Goal: Task Accomplishment & Management: Manage account settings

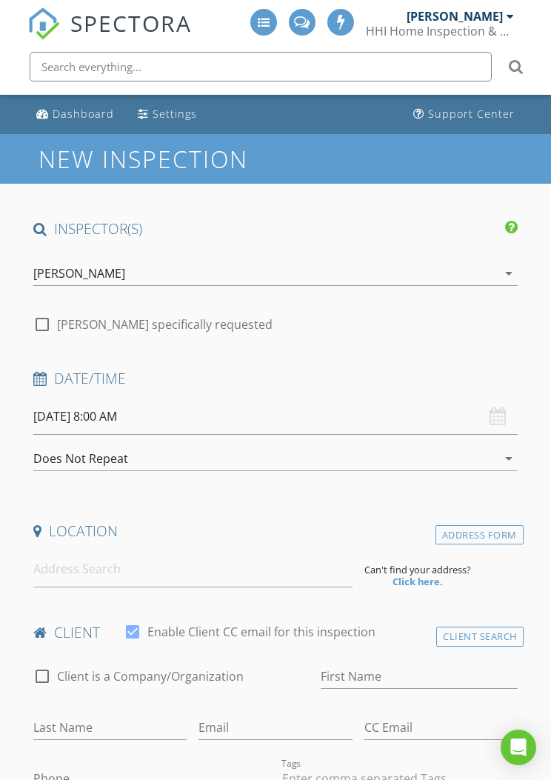
click at [507, 14] on div at bounding box center [510, 16] width 7 height 12
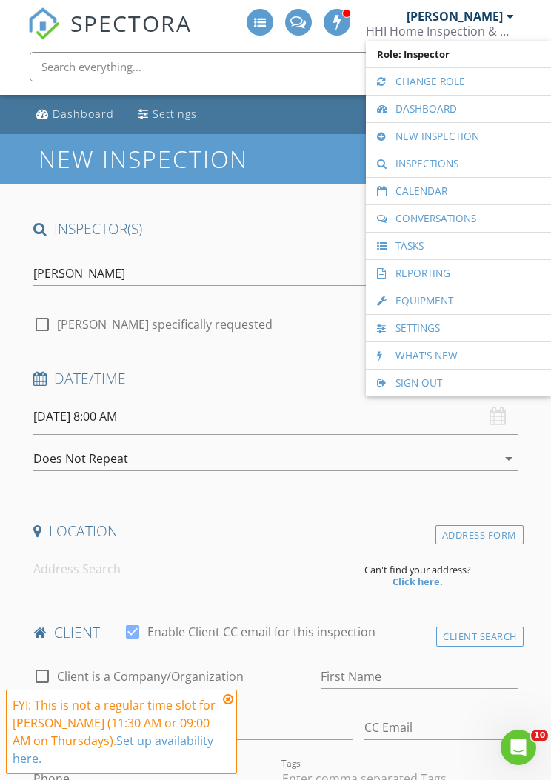
click at [460, 192] on link "Calendar" at bounding box center [458, 191] width 170 height 27
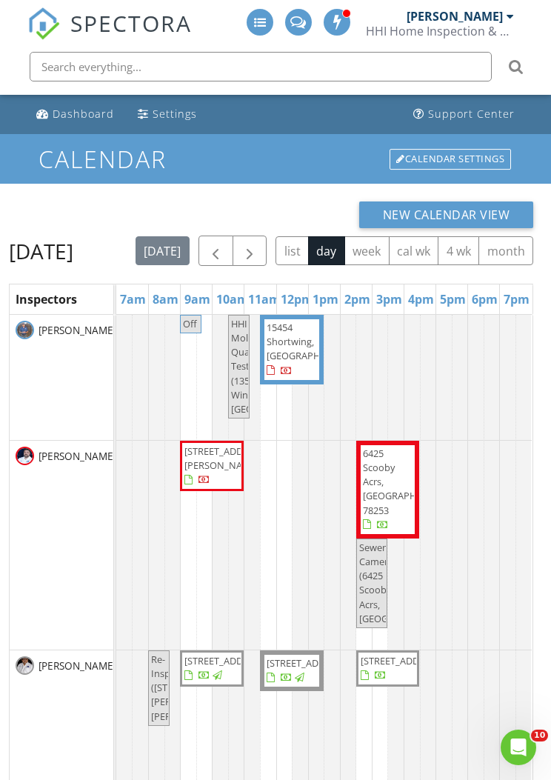
click at [259, 249] on span "button" at bounding box center [250, 251] width 18 height 18
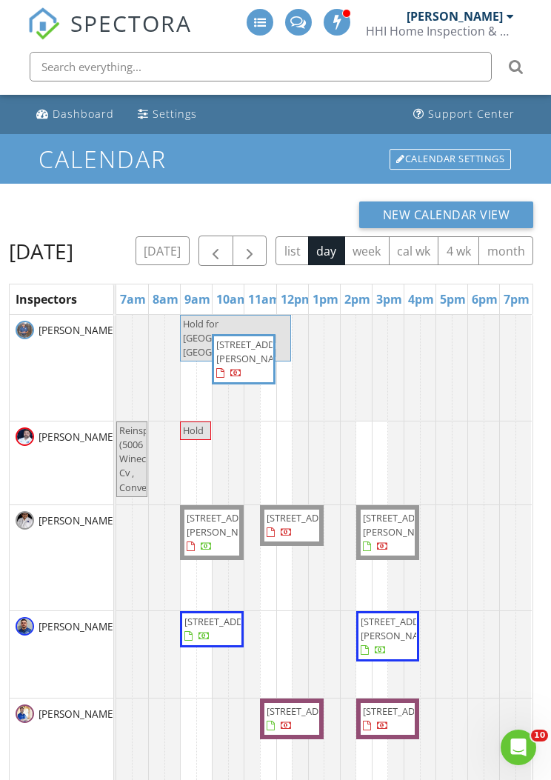
click at [259, 242] on span "button" at bounding box center [250, 251] width 18 height 18
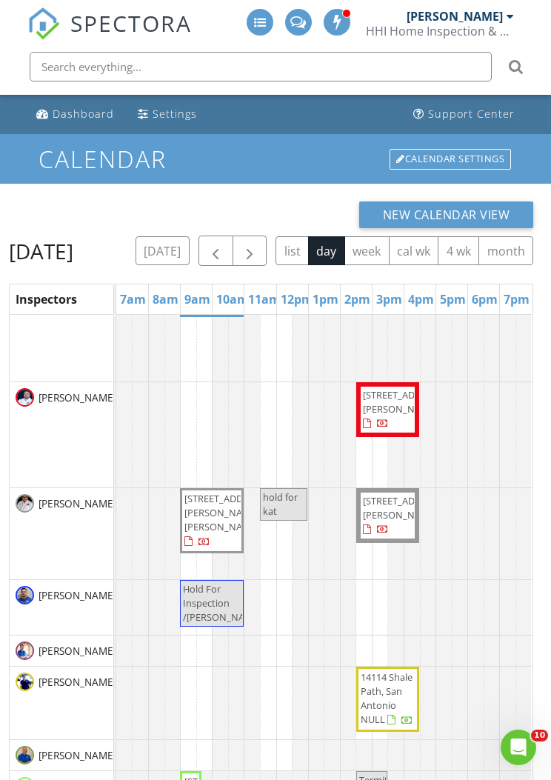
scroll to position [68, 0]
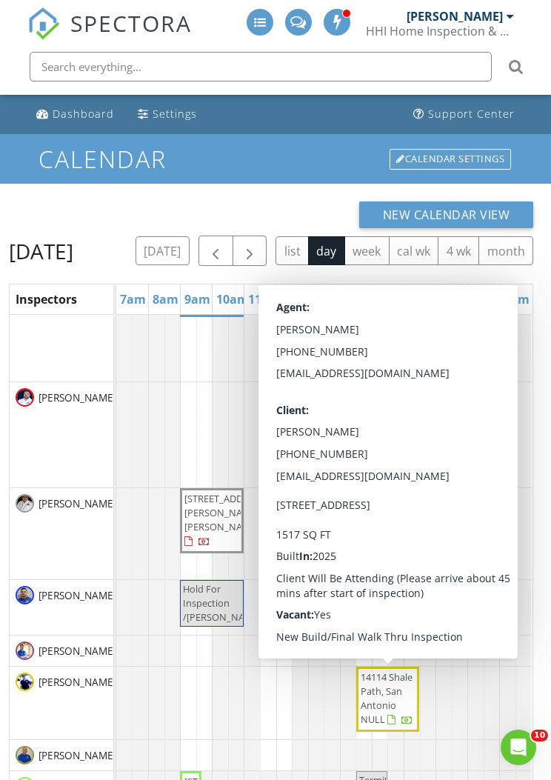
click at [518, 227] on button "New Calendar View" at bounding box center [446, 214] width 175 height 27
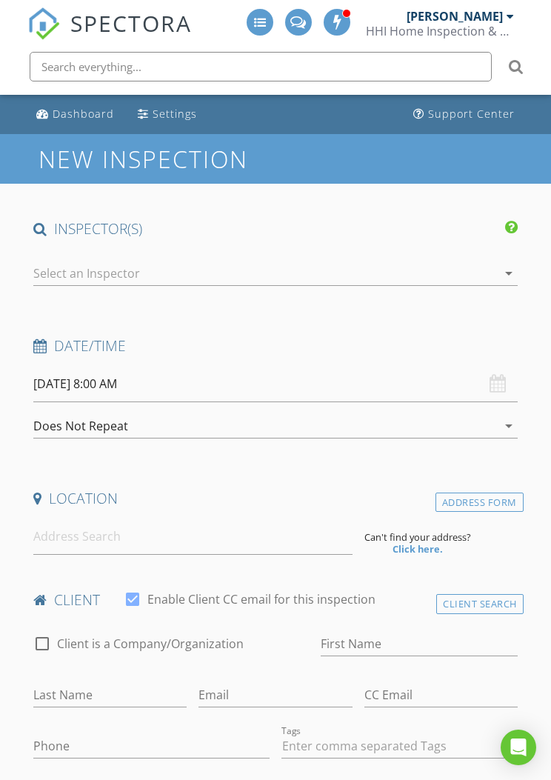
click at [505, 14] on div "[PERSON_NAME]" at bounding box center [460, 16] width 107 height 15
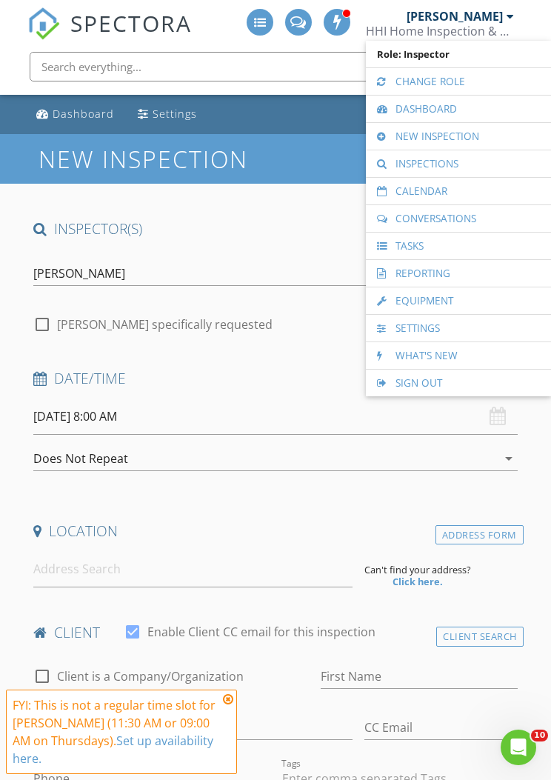
click at [462, 186] on link "Calendar" at bounding box center [458, 191] width 170 height 27
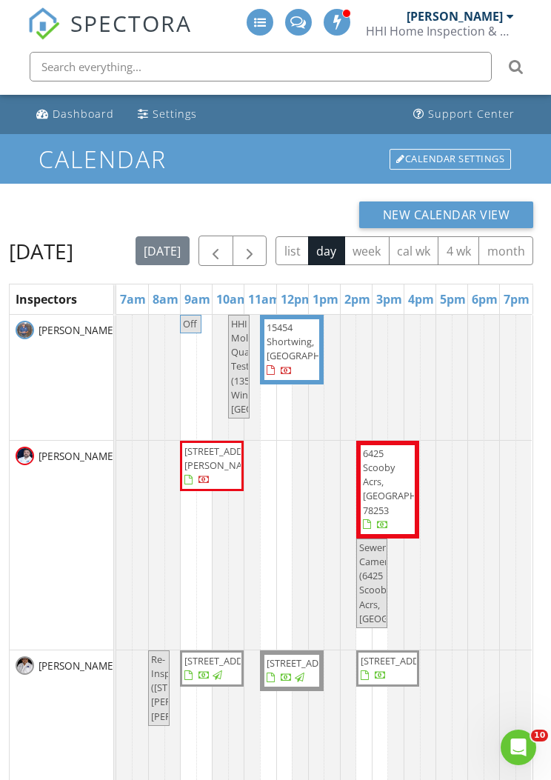
click at [259, 246] on span "button" at bounding box center [250, 251] width 18 height 18
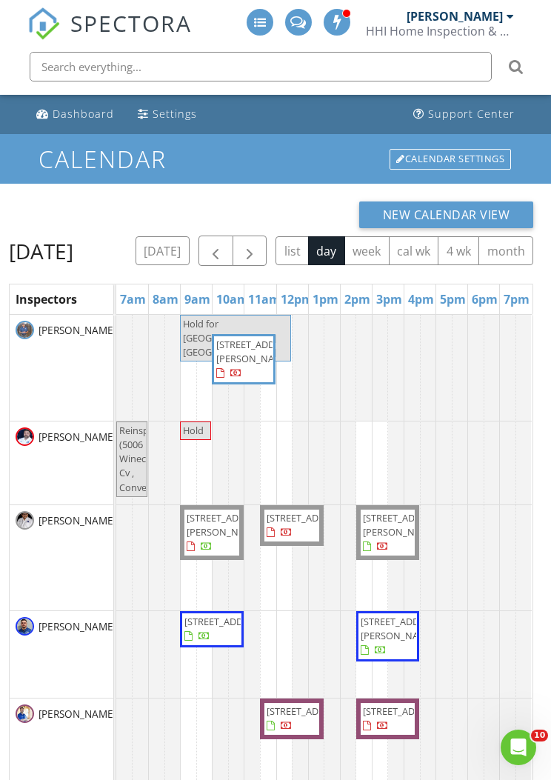
click at [259, 245] on span "button" at bounding box center [250, 251] width 18 height 18
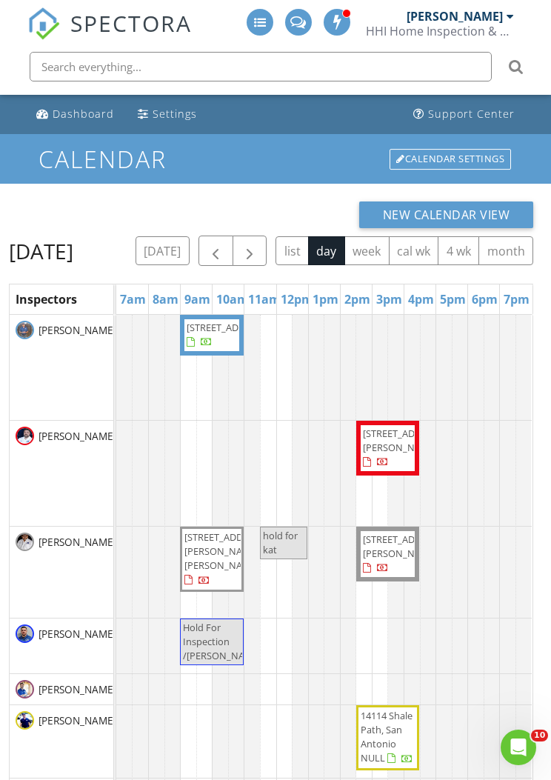
click at [259, 250] on span "button" at bounding box center [250, 251] width 18 height 18
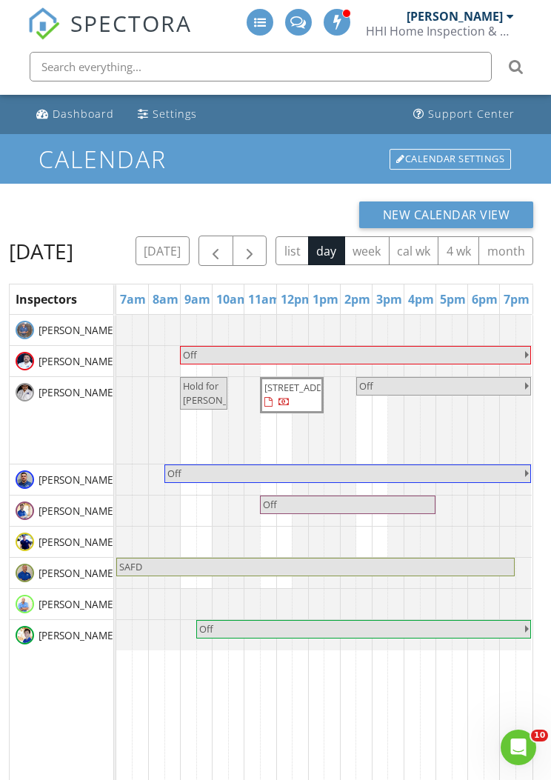
click at [259, 249] on span "button" at bounding box center [250, 251] width 18 height 18
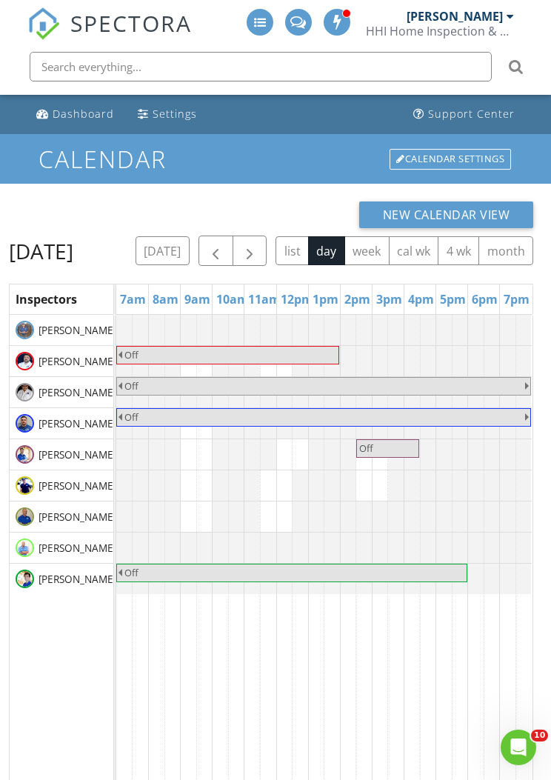
click at [267, 241] on button "button" at bounding box center [250, 251] width 35 height 30
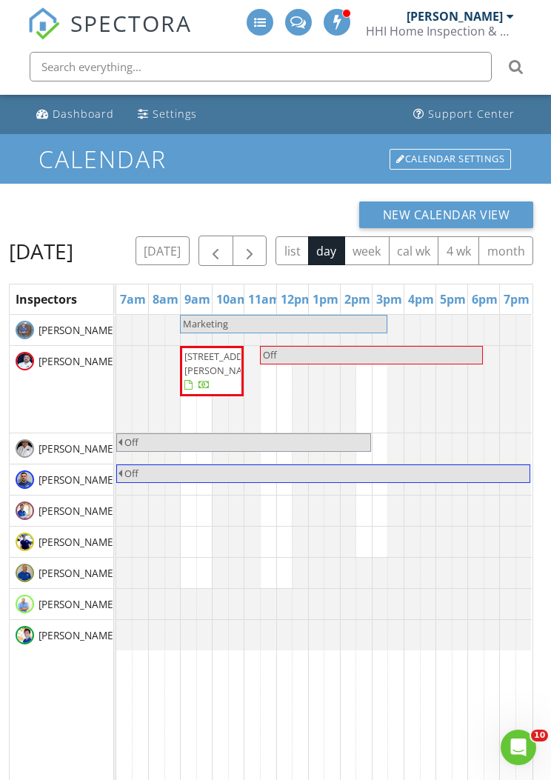
click at [259, 248] on span "button" at bounding box center [250, 251] width 18 height 18
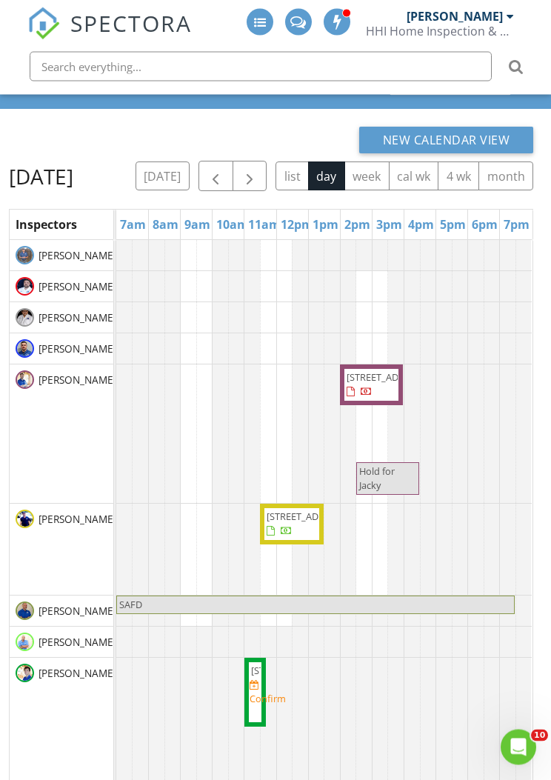
scroll to position [75, 0]
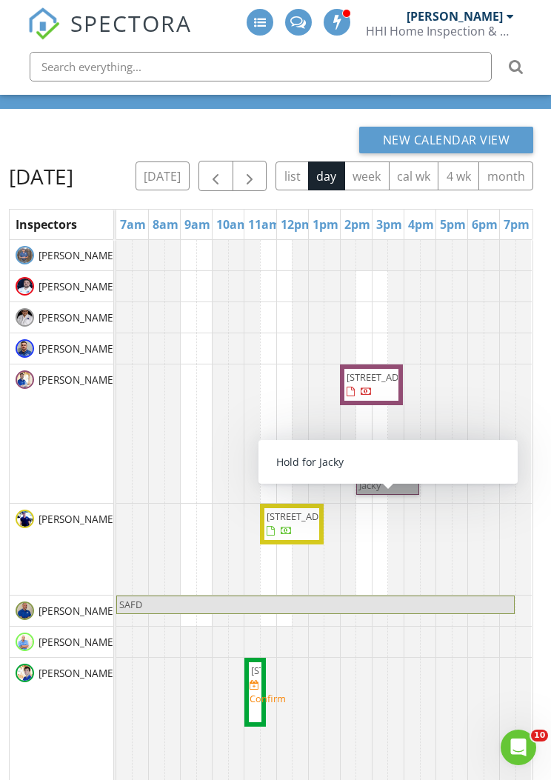
click at [391, 495] on link "Hold for Jacky" at bounding box center [387, 478] width 63 height 33
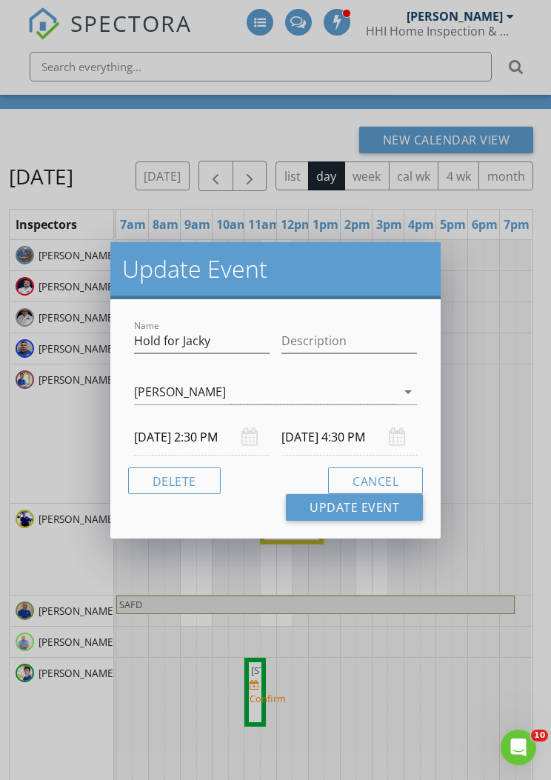
click at [203, 479] on button "Delete" at bounding box center [174, 480] width 93 height 27
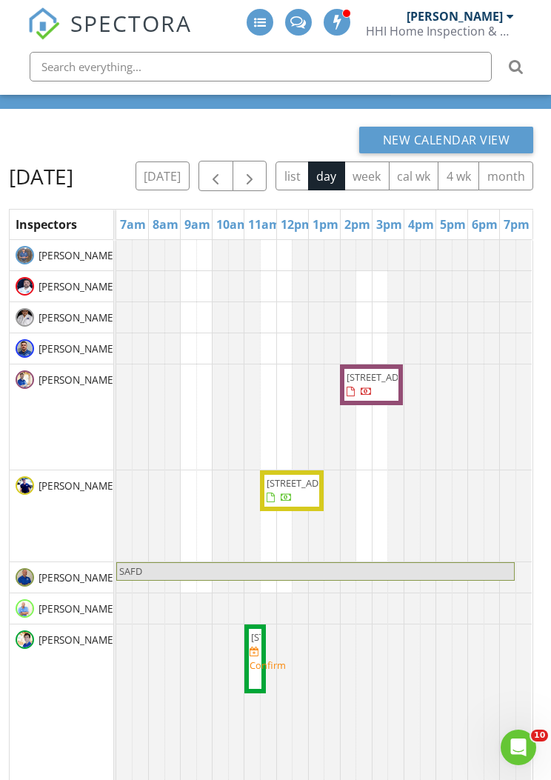
click at [259, 179] on span "button" at bounding box center [250, 176] width 18 height 18
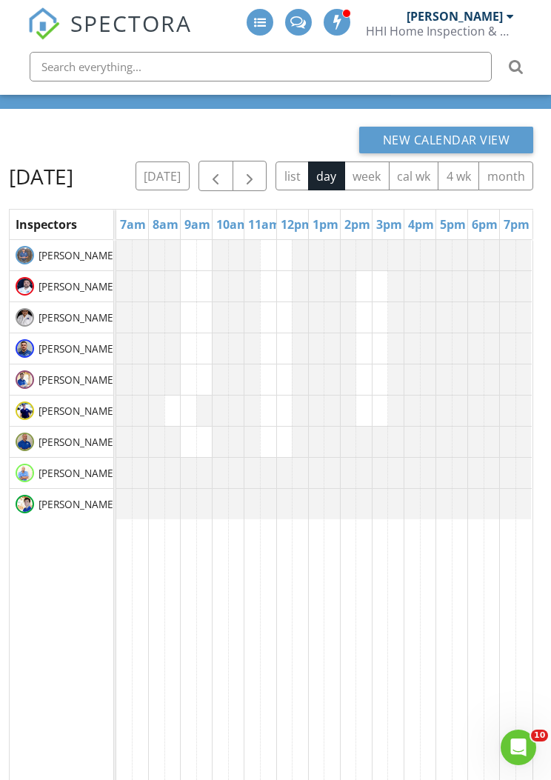
click at [259, 176] on span "button" at bounding box center [250, 176] width 18 height 18
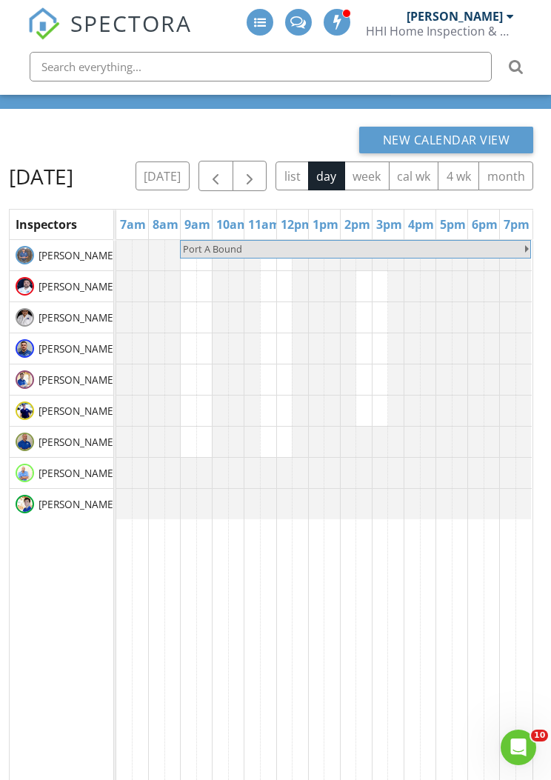
click at [259, 173] on span "button" at bounding box center [250, 176] width 18 height 18
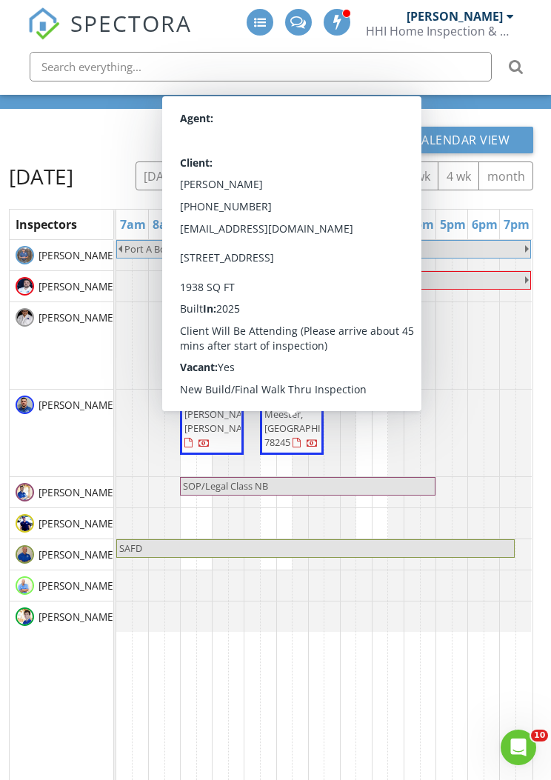
click at [529, 220] on div "[DATE] [DATE] list day week cal wk 4 wk month Inspectors 7am 8am 9am 10am 11am …" at bounding box center [271, 551] width 524 height 780
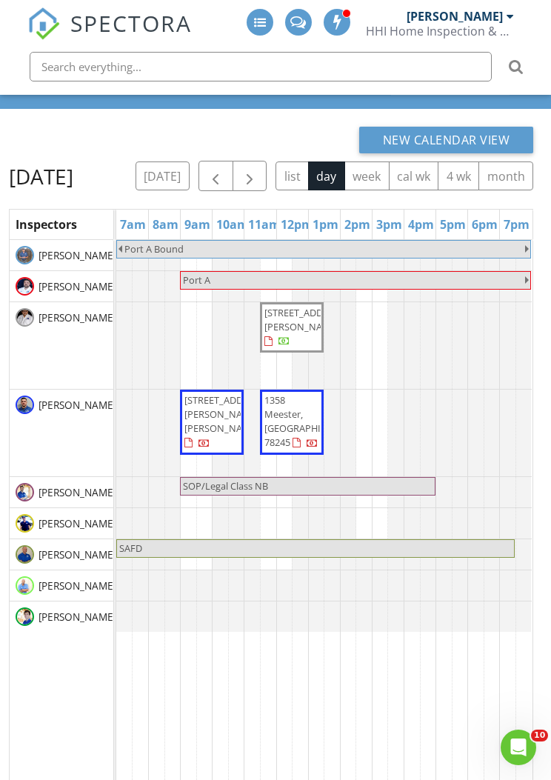
click at [267, 168] on button "button" at bounding box center [250, 176] width 35 height 30
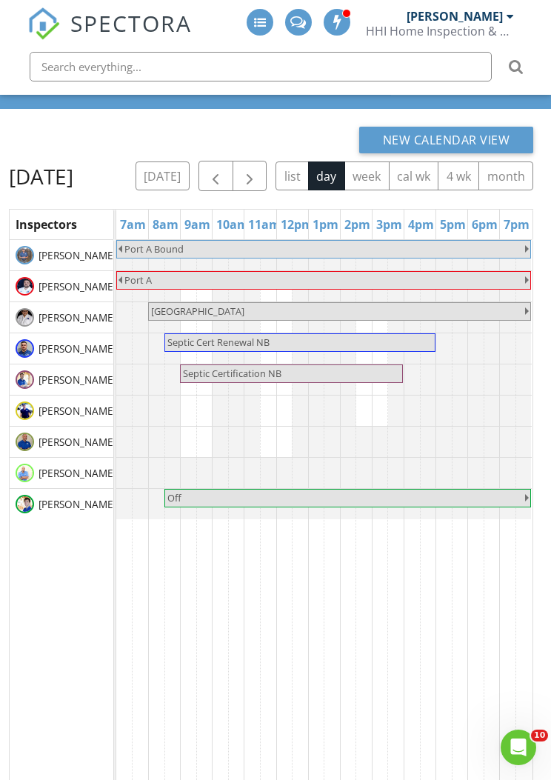
click at [259, 173] on span "button" at bounding box center [250, 176] width 18 height 18
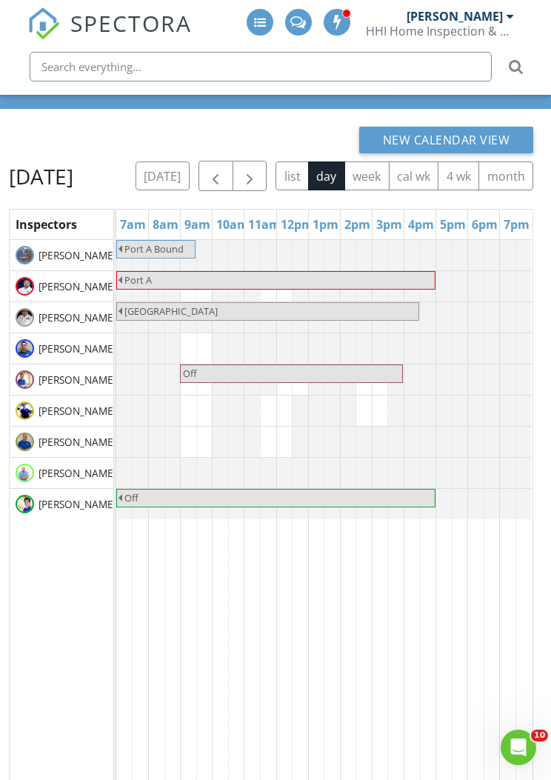
click at [259, 176] on span "button" at bounding box center [250, 176] width 18 height 18
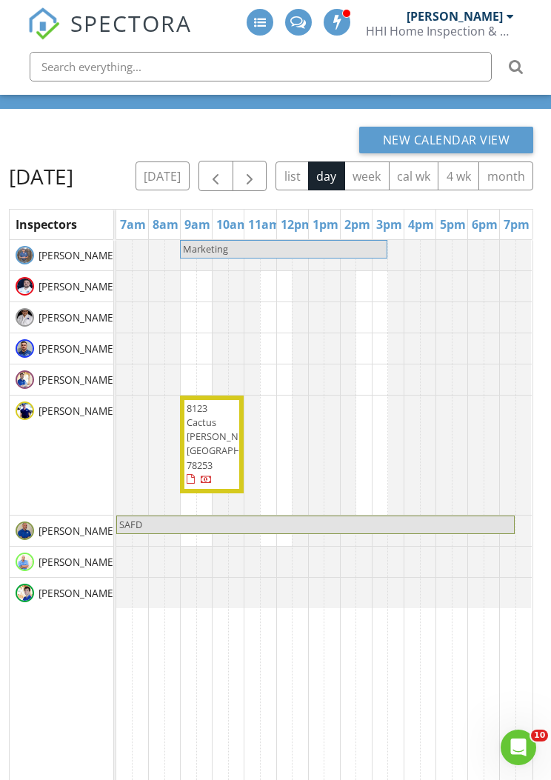
click at [259, 173] on span "button" at bounding box center [250, 176] width 18 height 18
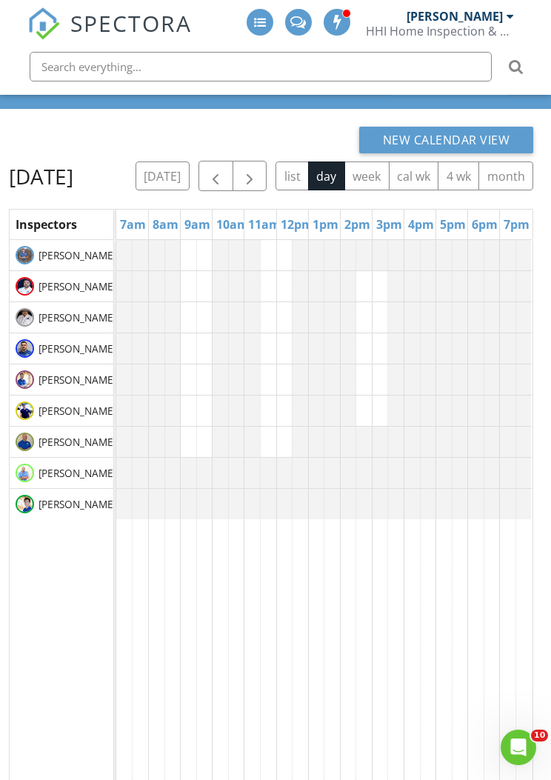
click at [267, 172] on button "button" at bounding box center [250, 176] width 35 height 30
click at [190, 173] on button "[DATE]" at bounding box center [163, 175] width 54 height 29
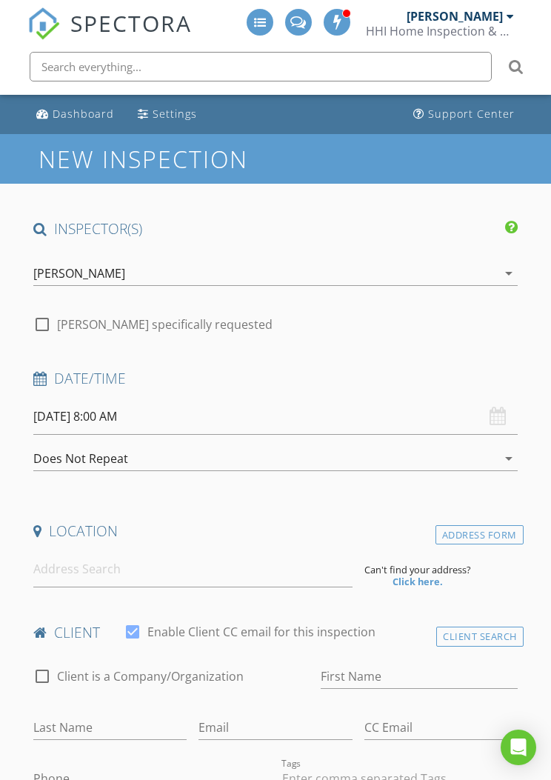
click at [490, 13] on div "[PERSON_NAME]" at bounding box center [455, 16] width 96 height 15
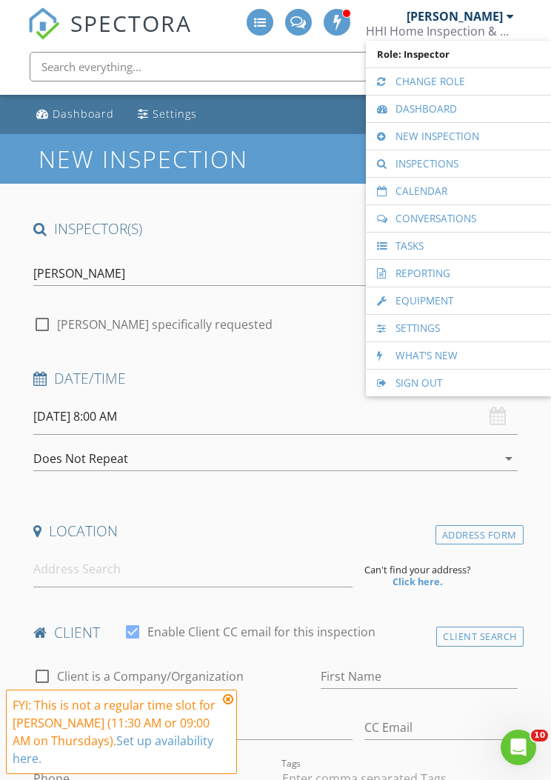
click at [456, 186] on link "Calendar" at bounding box center [458, 191] width 170 height 27
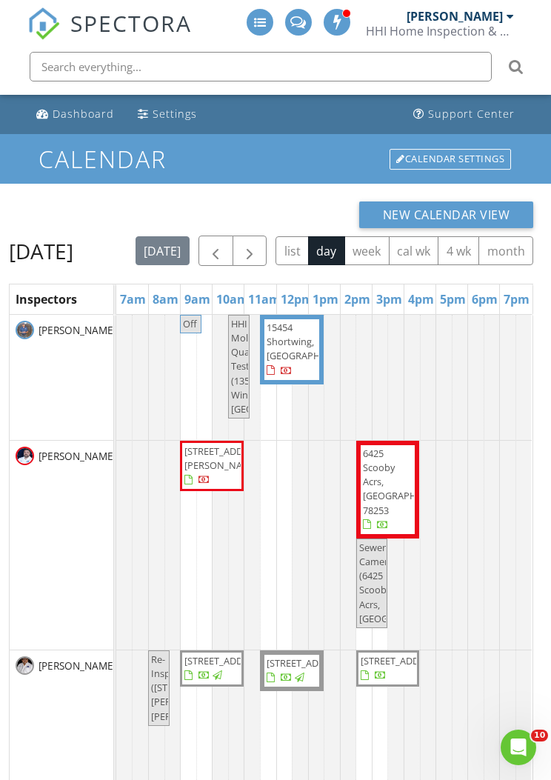
click at [267, 236] on button "button" at bounding box center [250, 251] width 35 height 30
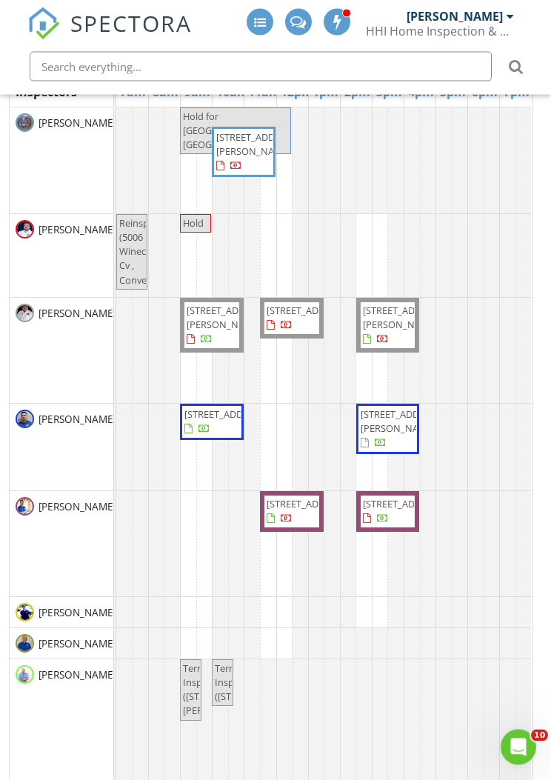
scroll to position [208, 0]
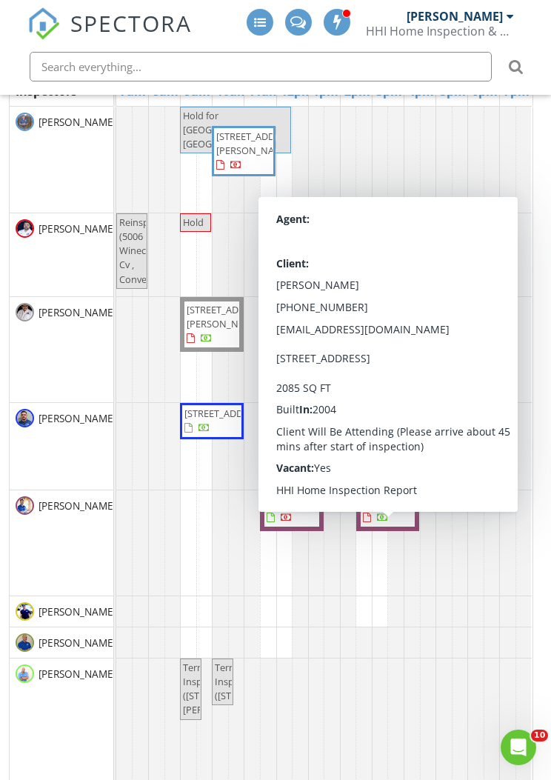
click at [399, 525] on span "[STREET_ADDRESS]" at bounding box center [388, 510] width 53 height 29
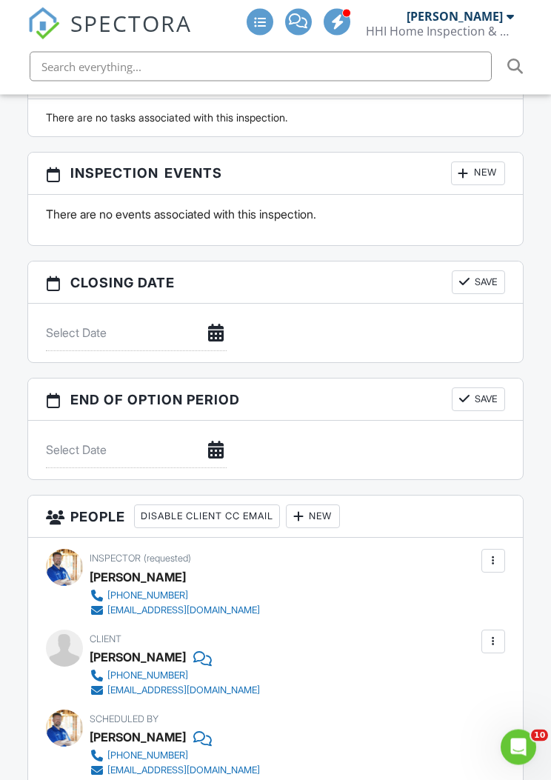
scroll to position [1419, 0]
